Goal: Check status: Check status

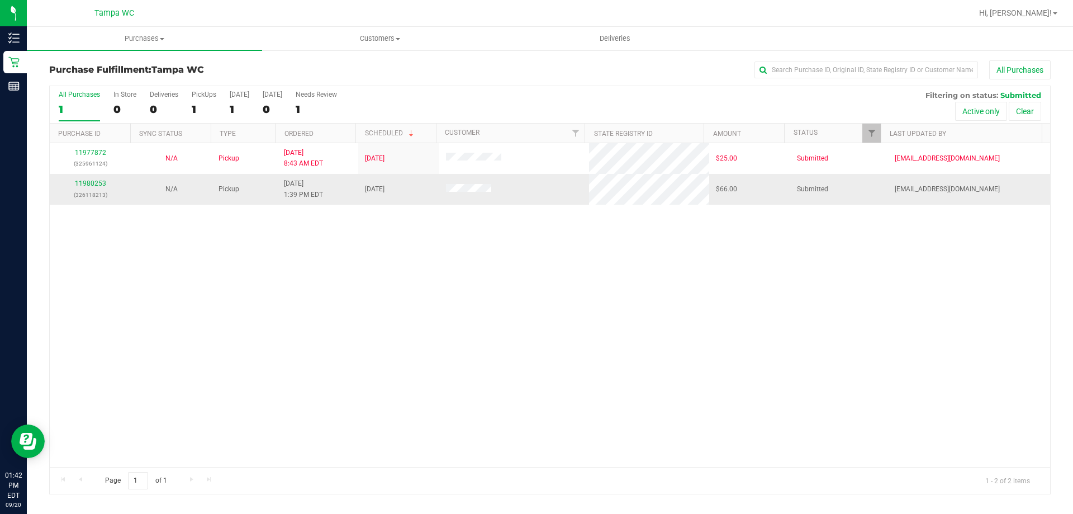
click at [85, 175] on td "11980253 (326118213)" at bounding box center [90, 189] width 81 height 30
click at [86, 181] on link "11980253" at bounding box center [90, 183] width 31 height 8
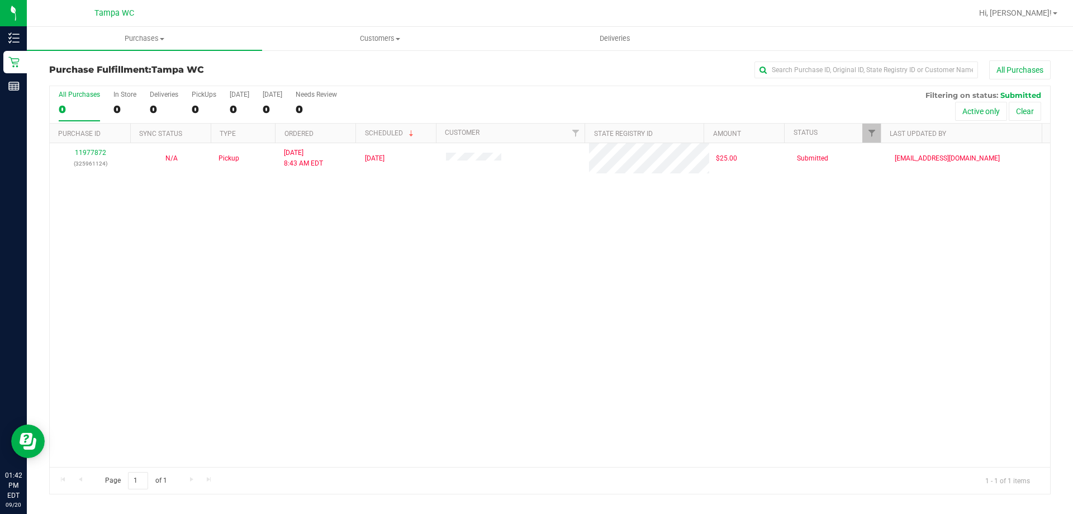
click at [511, 201] on div "11977872 (325961124) N/A Pickup 9/20/2025 8:43 AM EDT 9/20/2025 $25.00 Submitte…" at bounding box center [550, 305] width 1000 height 324
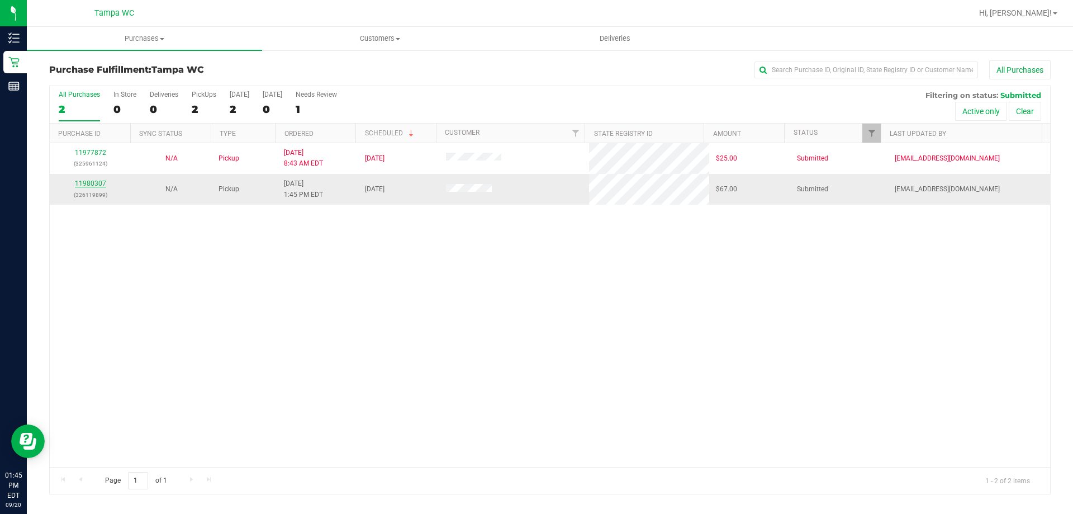
click at [96, 182] on link "11980307" at bounding box center [90, 183] width 31 height 8
